Goal: Information Seeking & Learning: Learn about a topic

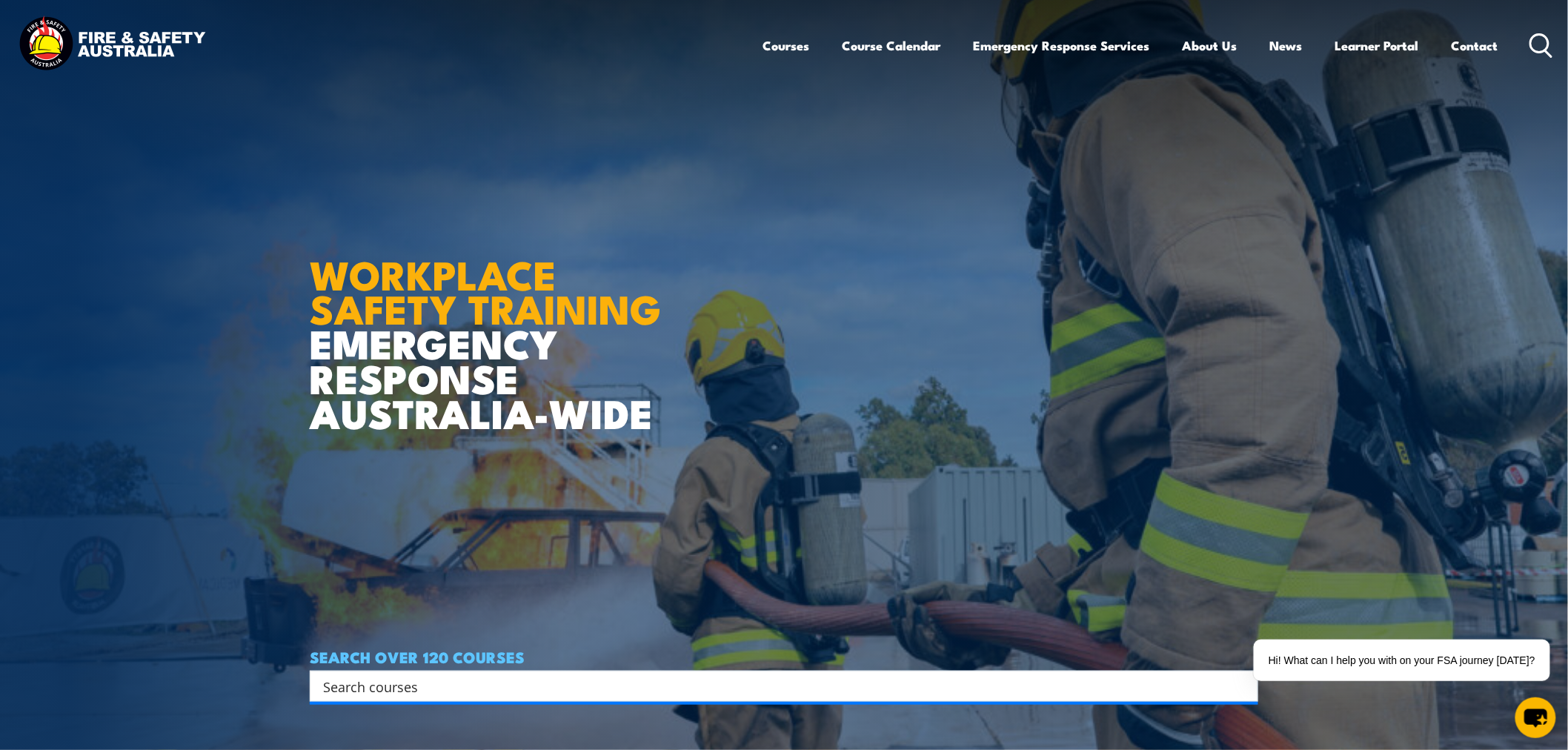
click at [502, 671] on div "Search" at bounding box center [784, 686] width 948 height 31
click at [504, 692] on input "Search input" at bounding box center [774, 685] width 902 height 23
type input "ㄑㄛ"
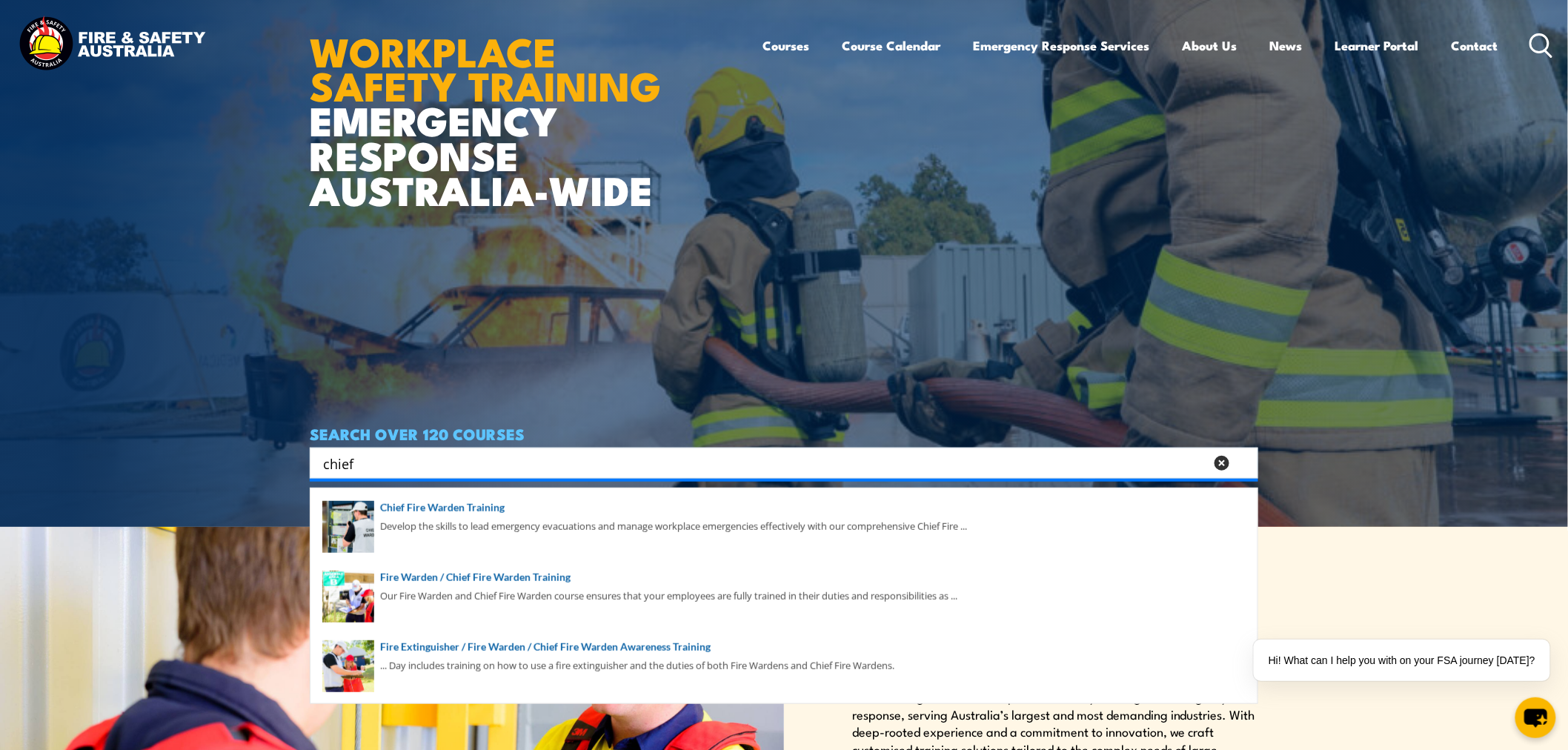
scroll to position [247, 0]
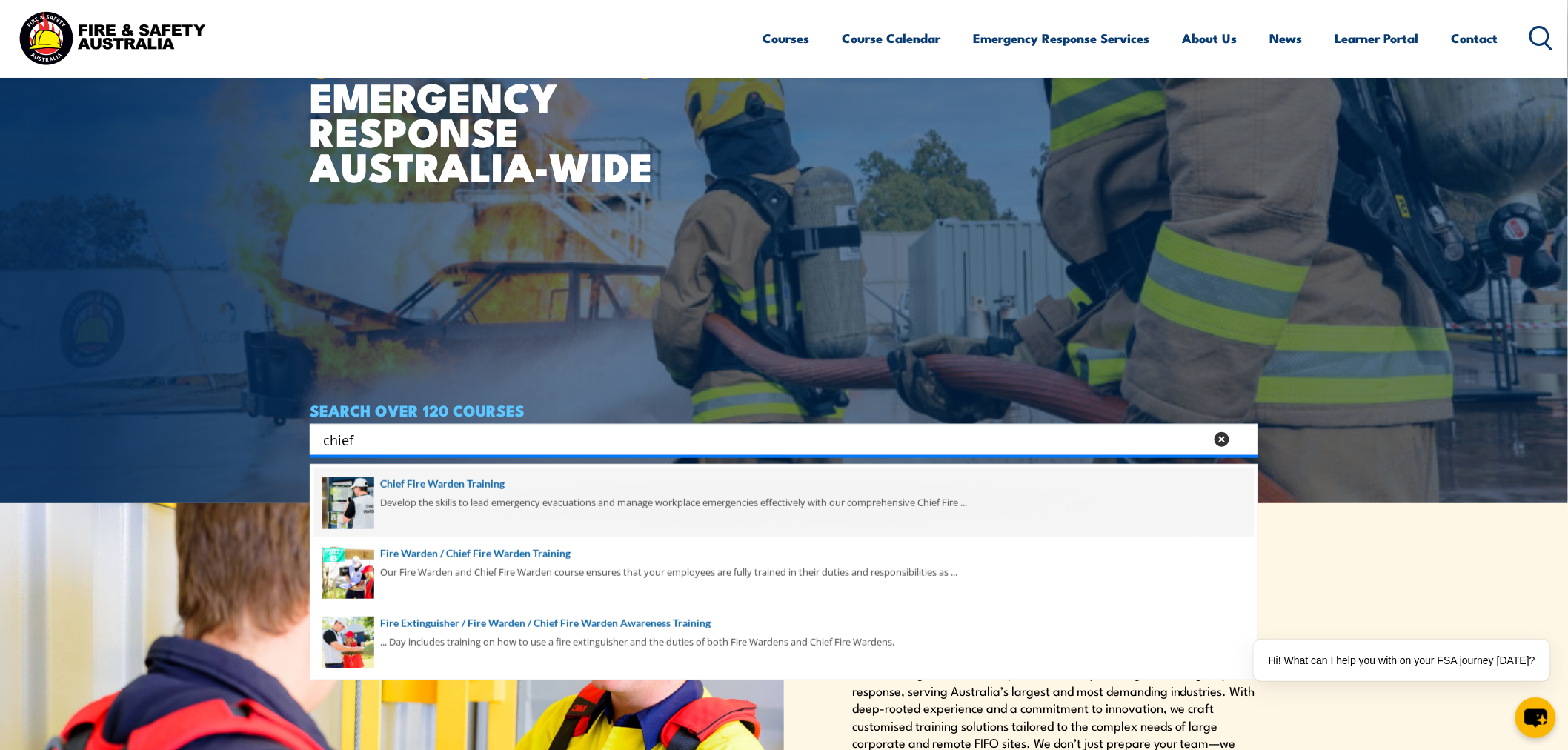
type input "chief"
click at [551, 516] on span at bounding box center [784, 502] width 939 height 70
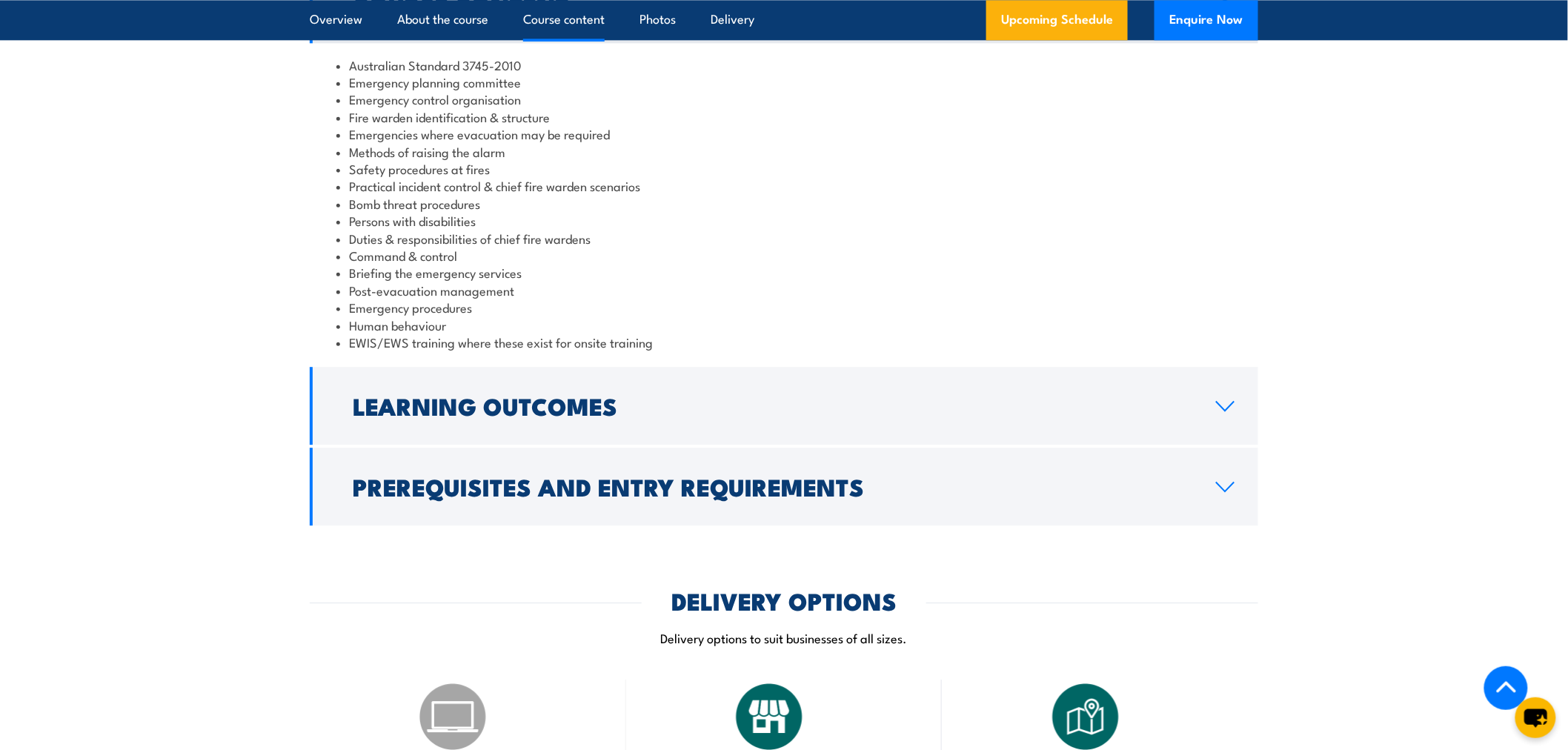
scroll to position [1728, 0]
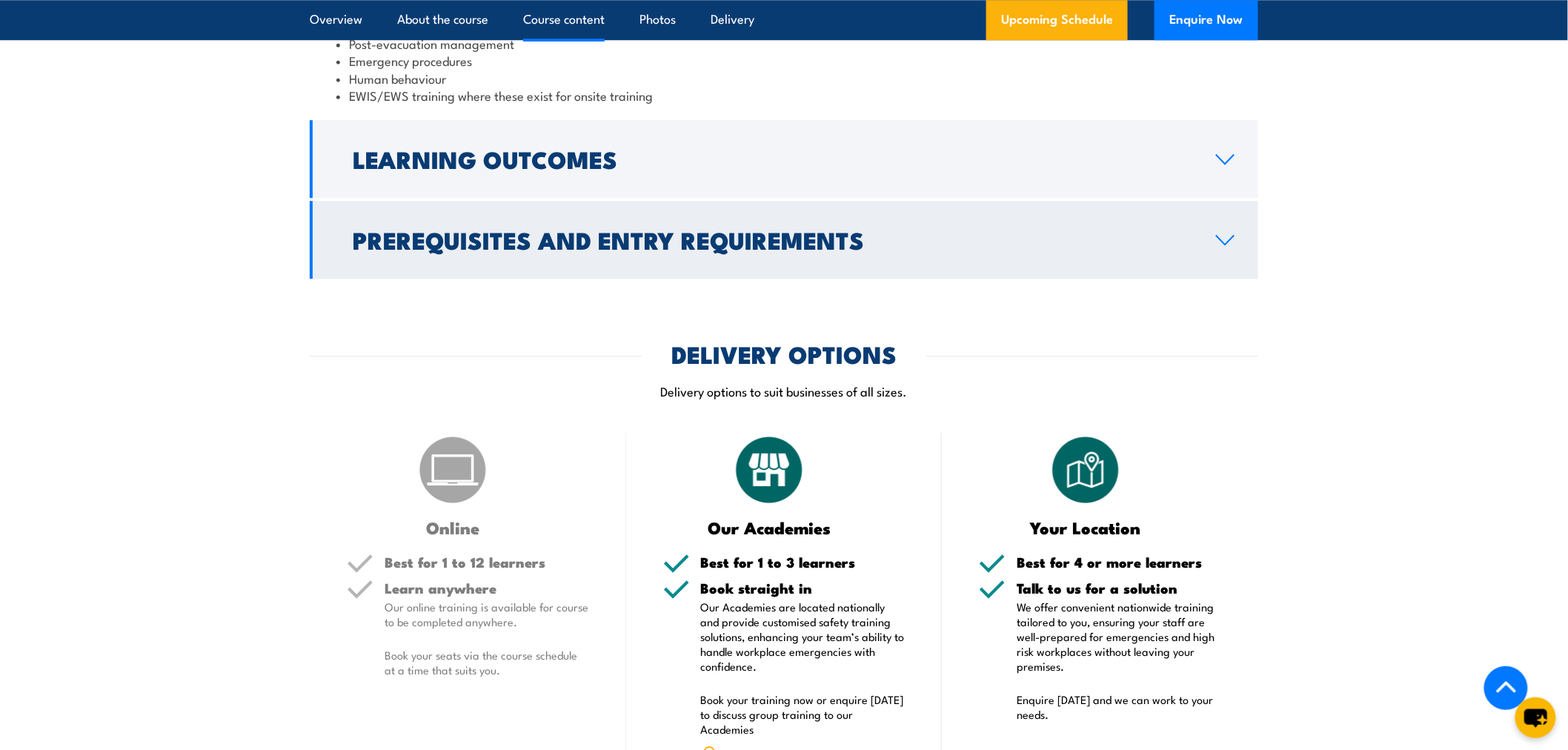
click at [966, 252] on link "Prerequisites and Entry Requirements" at bounding box center [784, 239] width 948 height 77
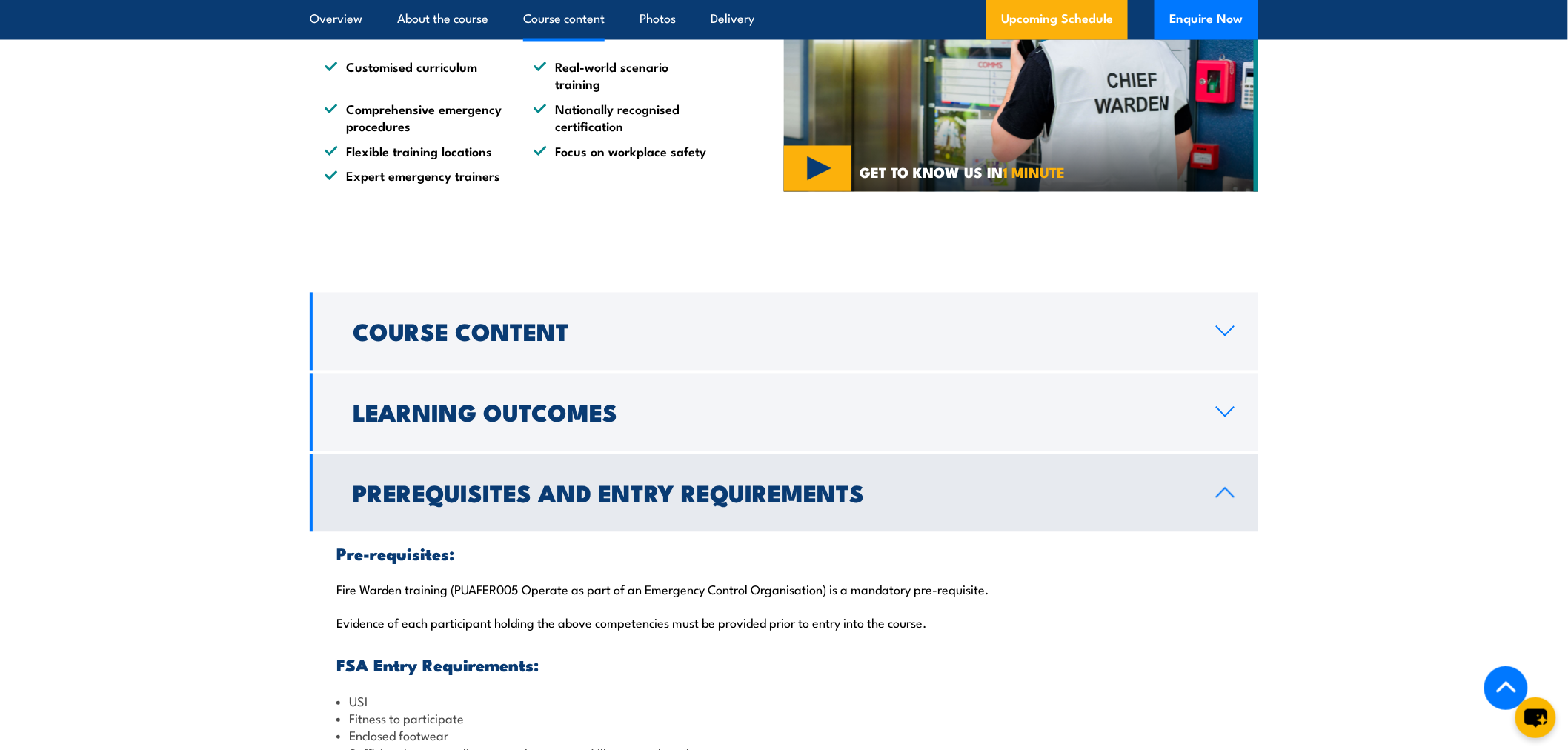
scroll to position [1067, 0]
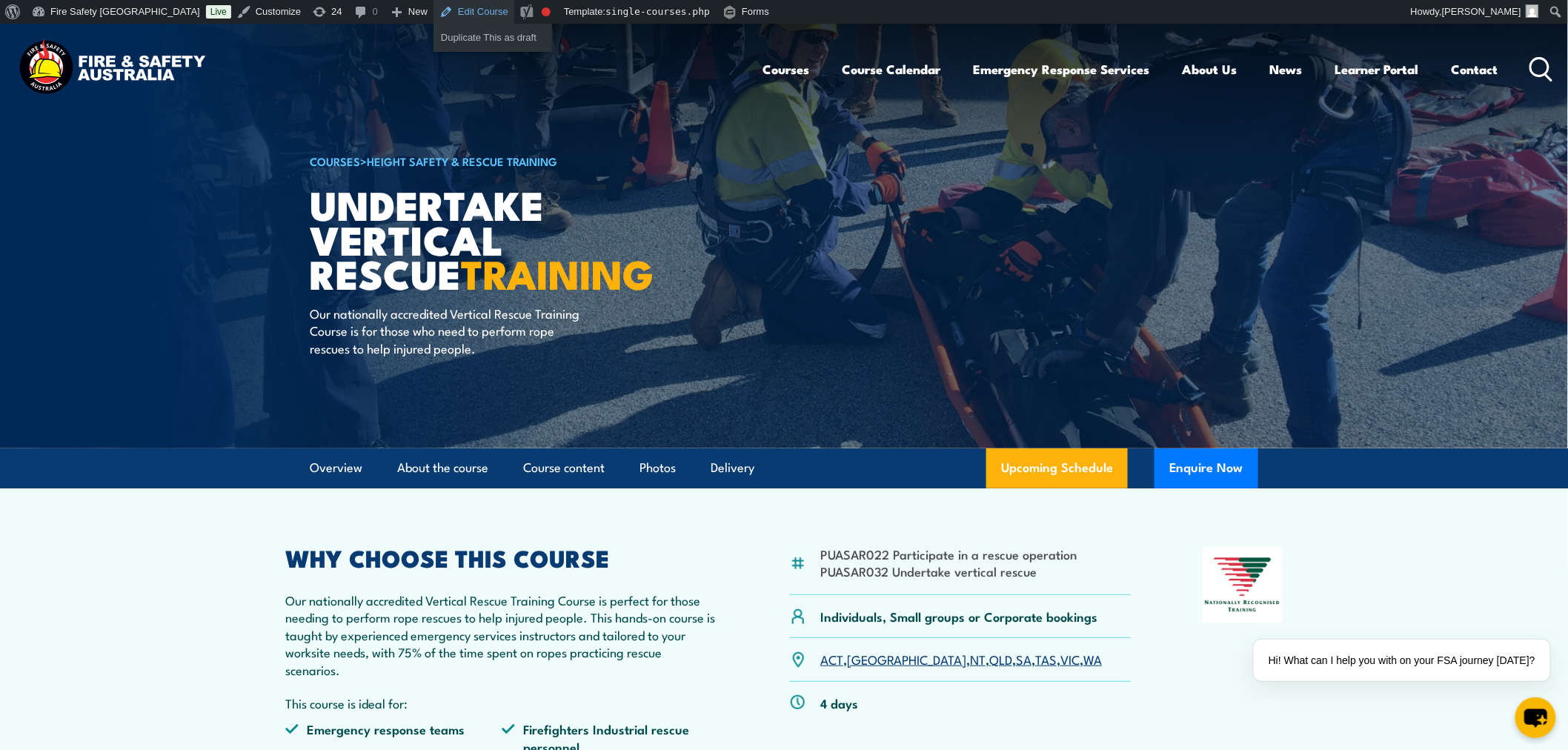
click at [433, 17] on link "Edit Course" at bounding box center [474, 12] width 80 height 24
